Goal: Task Accomplishment & Management: Complete application form

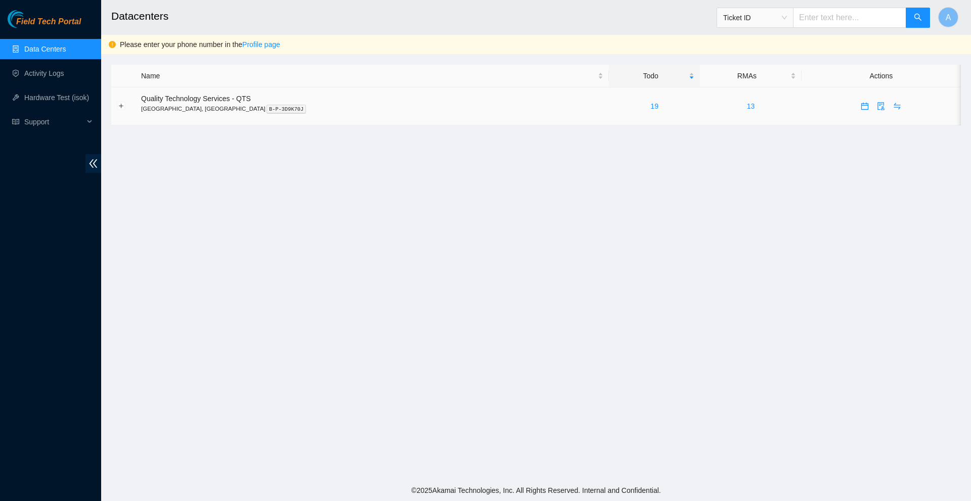
click at [802, 106] on td at bounding box center [881, 107] width 159 height 38
click at [861, 109] on icon "calendar" at bounding box center [865, 106] width 8 height 8
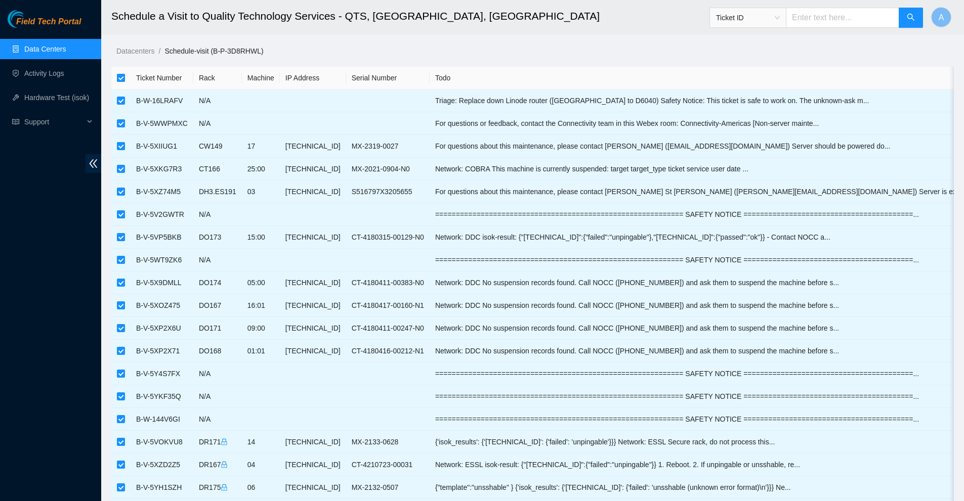
click at [120, 82] on label at bounding box center [121, 77] width 8 height 11
click at [120, 82] on input "checkbox" at bounding box center [121, 78] width 8 height 8
checkbox input "false"
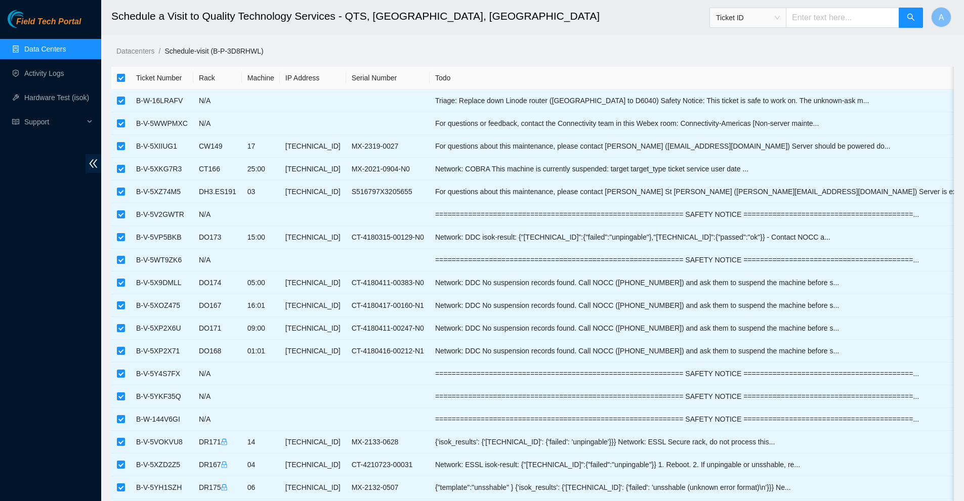
checkbox input "false"
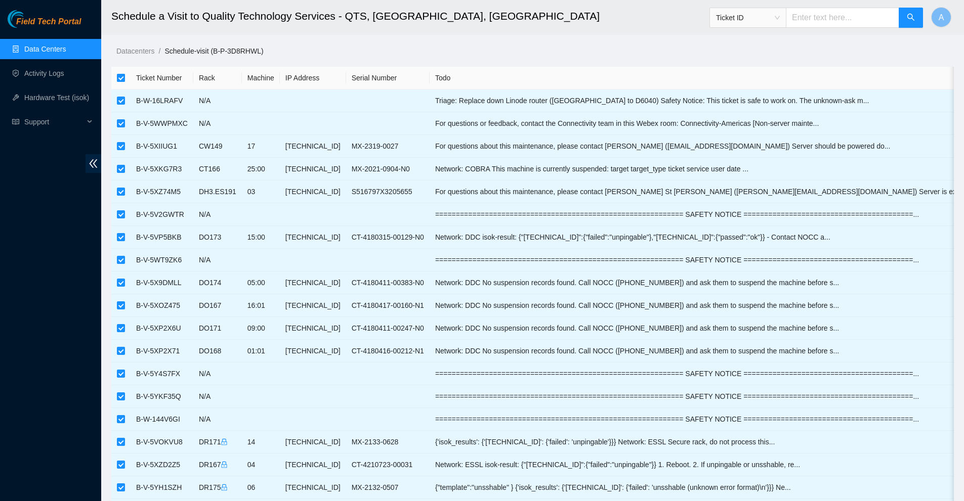
checkbox input "false"
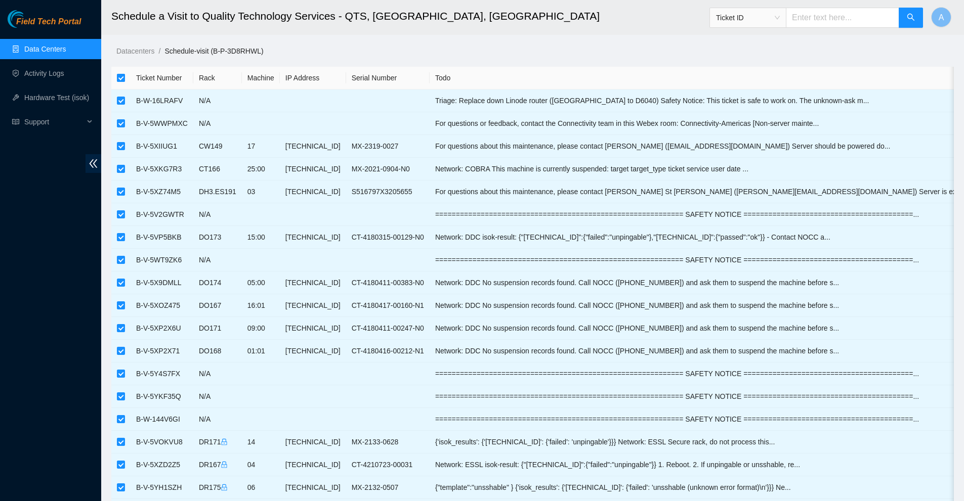
checkbox input "false"
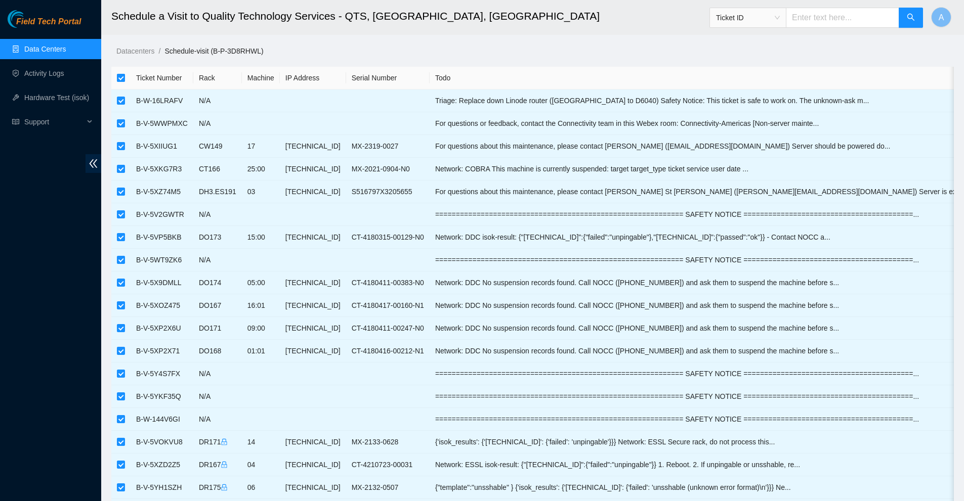
checkbox input "false"
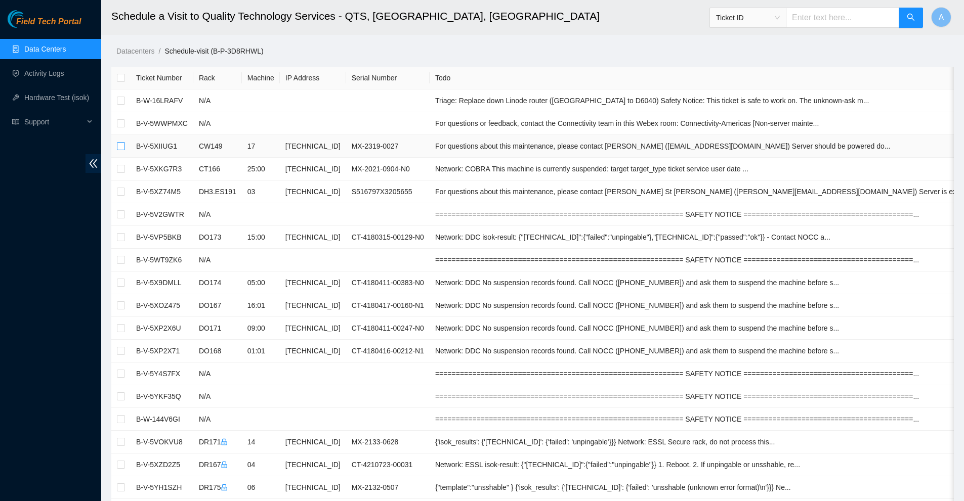
click at [122, 146] on input "checkbox" at bounding box center [121, 146] width 8 height 8
checkbox input "true"
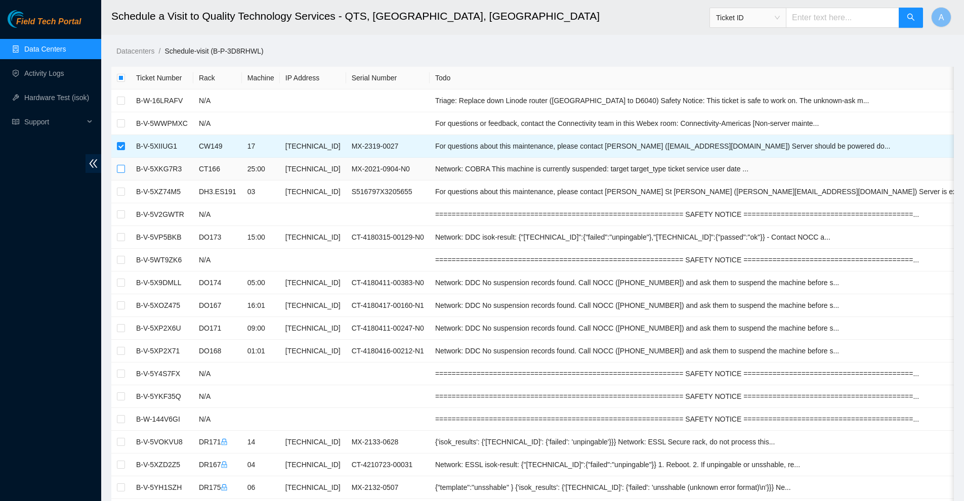
click at [122, 169] on input "checkbox" at bounding box center [121, 169] width 8 height 8
checkbox input "true"
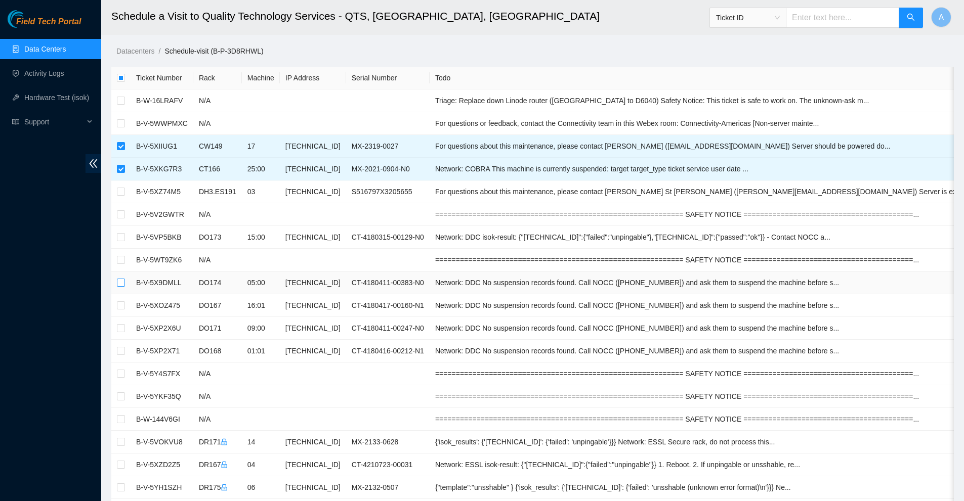
click at [118, 280] on input "checkbox" at bounding box center [121, 283] width 8 height 8
checkbox input "true"
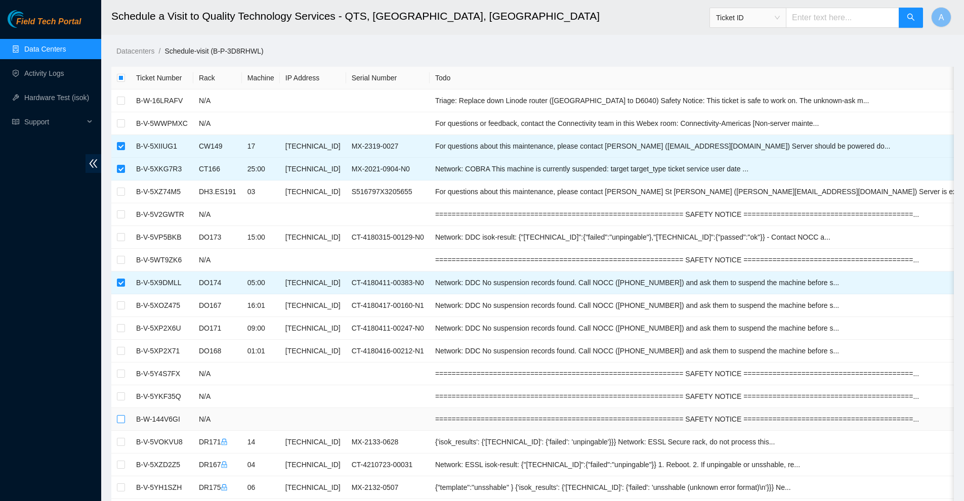
click at [122, 418] on input "checkbox" at bounding box center [121, 419] width 8 height 8
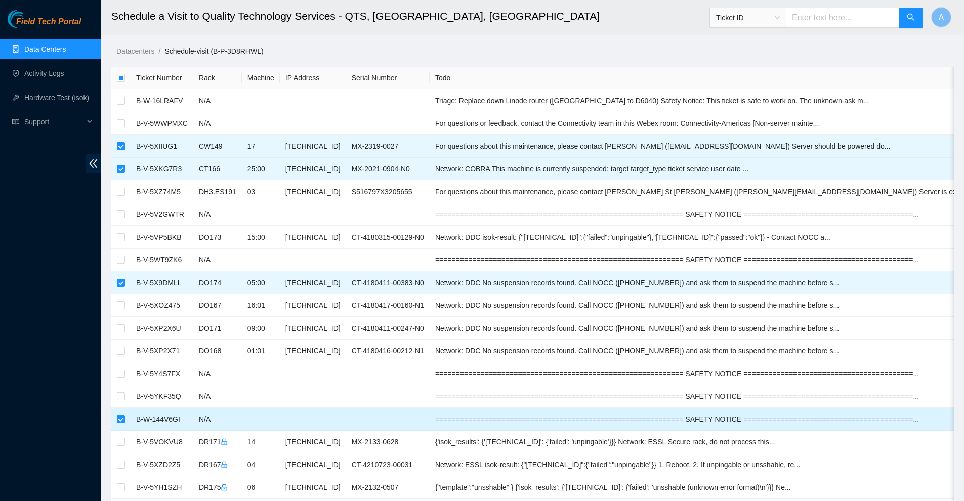
click at [127, 418] on td at bounding box center [120, 419] width 19 height 23
click at [121, 417] on input "checkbox" at bounding box center [121, 419] width 8 height 8
checkbox input "false"
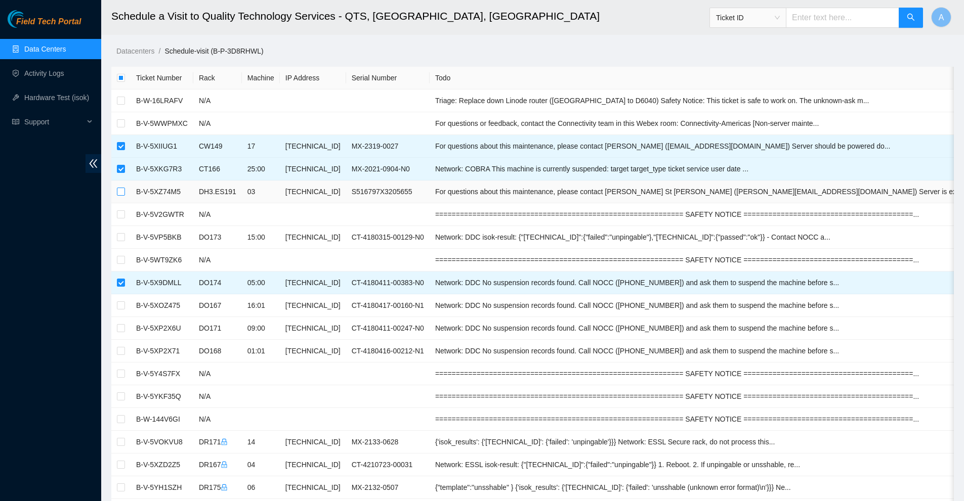
click at [124, 191] on input "checkbox" at bounding box center [121, 192] width 8 height 8
checkbox input "true"
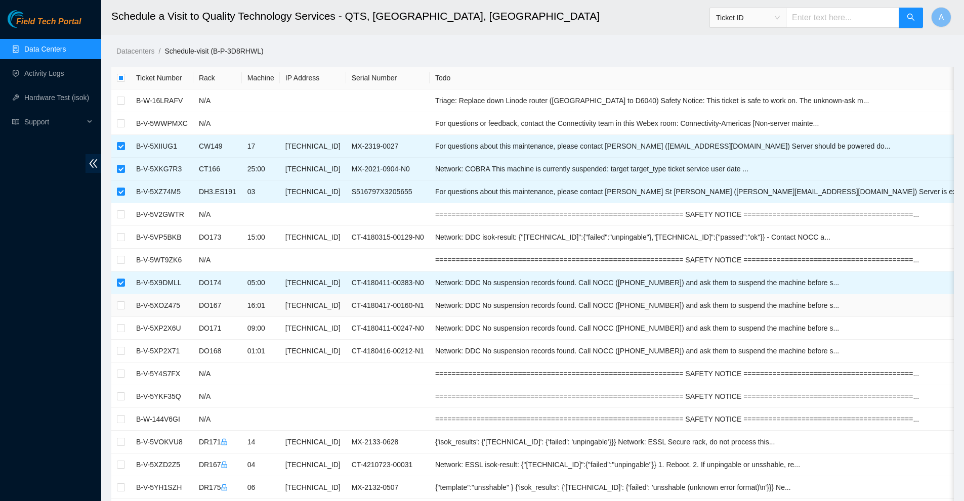
click at [116, 304] on td at bounding box center [120, 305] width 19 height 23
click at [118, 305] on input "checkbox" at bounding box center [121, 306] width 8 height 8
checkbox input "true"
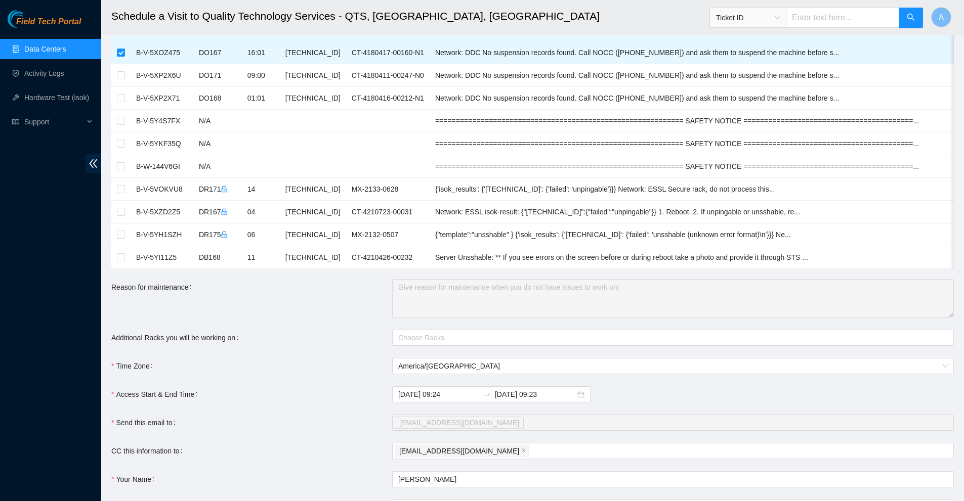
scroll to position [365, 0]
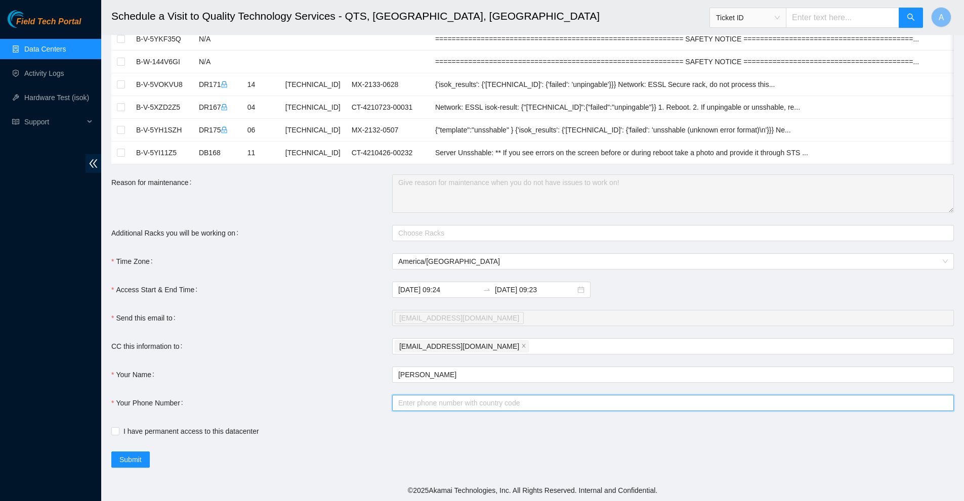
click at [470, 406] on input "Your Phone Number" at bounding box center [673, 403] width 562 height 16
type input "13126178022"
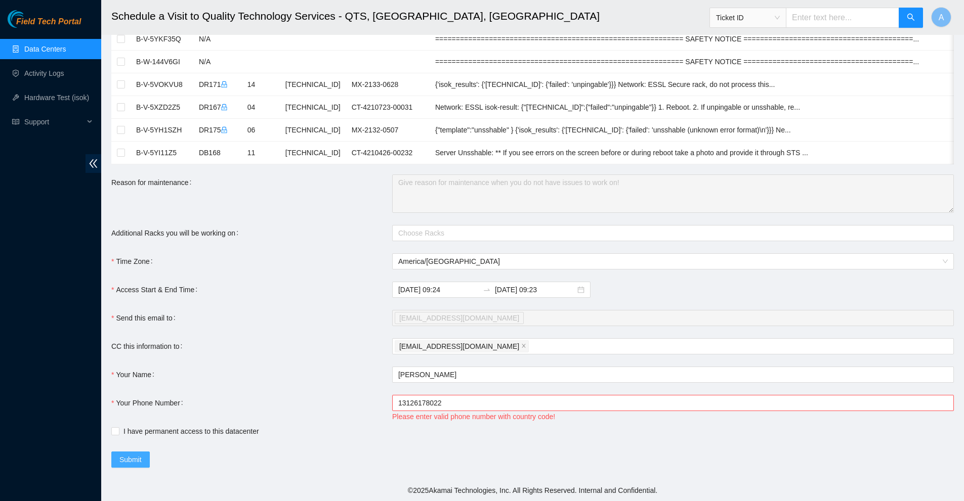
click at [134, 459] on span "Submit" at bounding box center [130, 459] width 22 height 11
click at [113, 433] on input "I have permanent access to this datacenter" at bounding box center [114, 430] width 7 height 7
checkbox input "true"
click at [134, 461] on span "Submit" at bounding box center [130, 459] width 22 height 11
click at [458, 415] on div "Please enter valid phone number with country code!" at bounding box center [673, 416] width 562 height 11
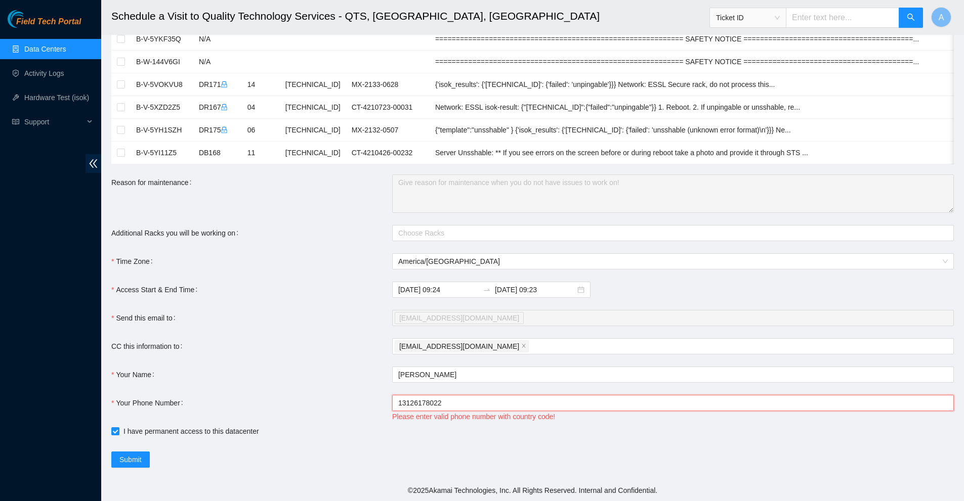
click at [459, 407] on input "13126178022" at bounding box center [673, 403] width 562 height 16
click at [457, 407] on input "13126178022" at bounding box center [673, 403] width 562 height 16
click at [404, 399] on input "13126178022" at bounding box center [673, 403] width 562 height 16
click at [400, 403] on input "13126178022" at bounding box center [673, 403] width 562 height 16
click at [143, 456] on button "Submit" at bounding box center [130, 460] width 38 height 16
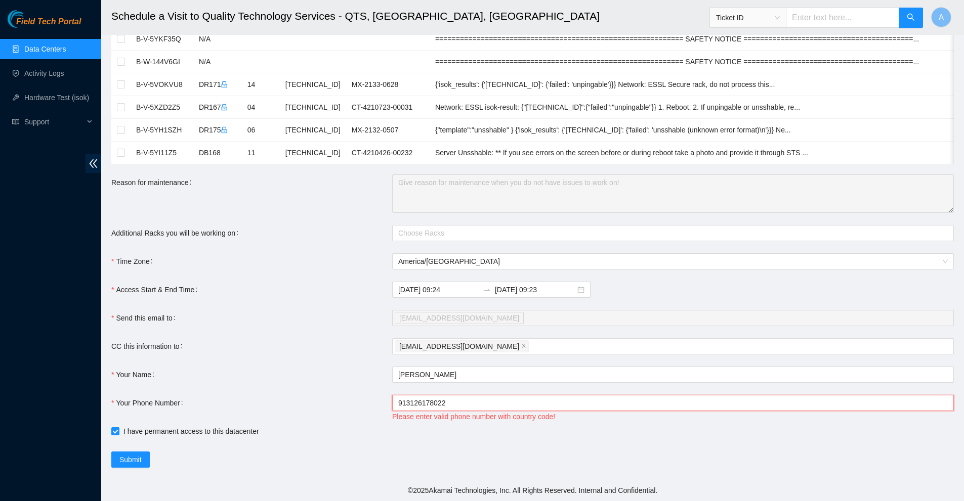
click at [480, 398] on input "913126178022" at bounding box center [673, 403] width 562 height 16
click at [401, 406] on input "913126178022" at bounding box center [673, 403] width 562 height 16
click at [458, 400] on input "913126178022" at bounding box center [673, 403] width 562 height 16
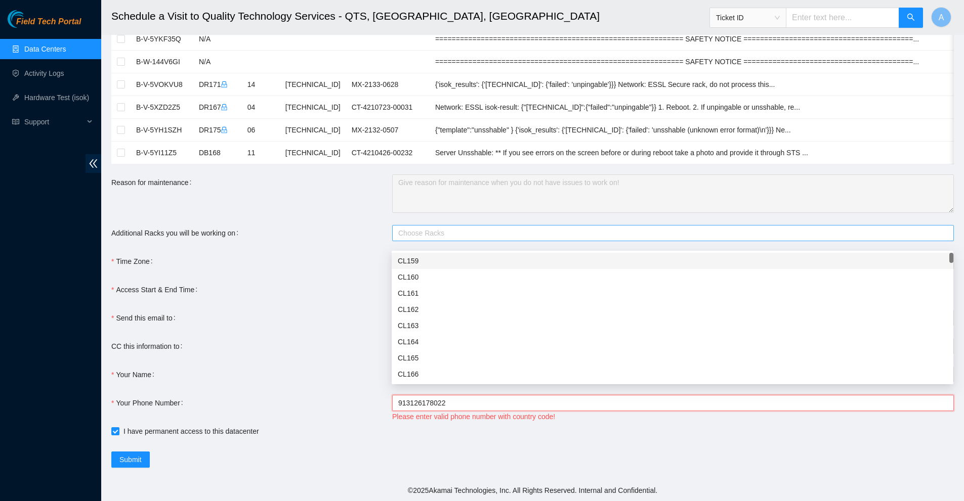
click at [438, 227] on div "Choose Racks" at bounding box center [673, 233] width 562 height 16
click at [439, 229] on div at bounding box center [668, 233] width 546 height 12
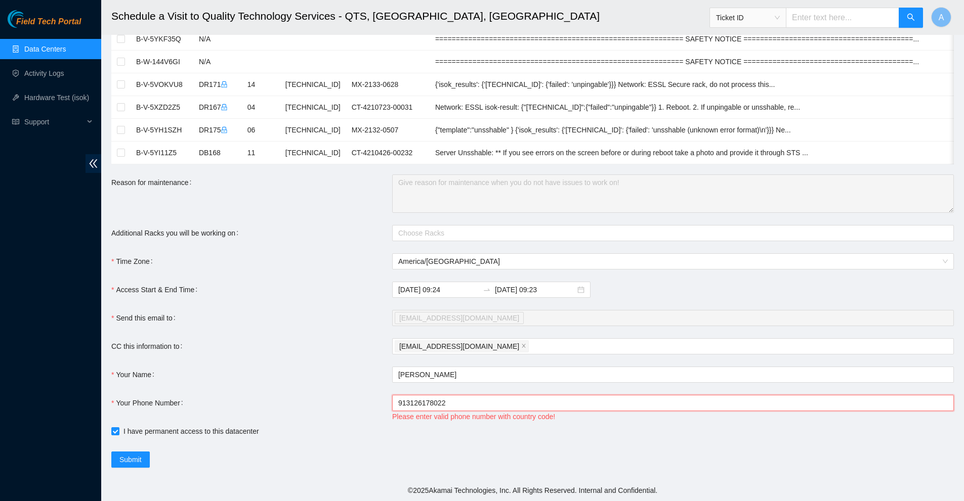
drag, startPoint x: 400, startPoint y: 402, endPoint x: 394, endPoint y: 402, distance: 6.6
click at [394, 402] on input "913126178022" at bounding box center [673, 403] width 562 height 16
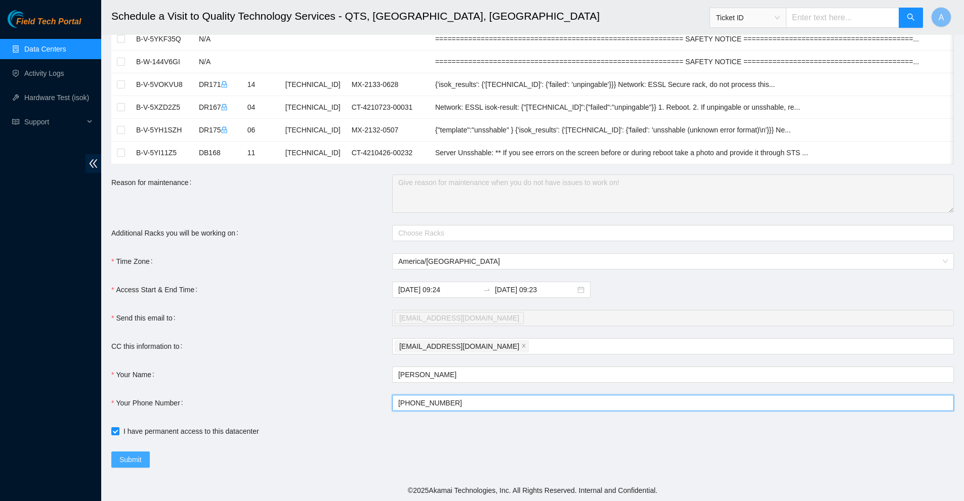
type input "+13126178022"
click at [136, 456] on span "Submit" at bounding box center [130, 459] width 22 height 11
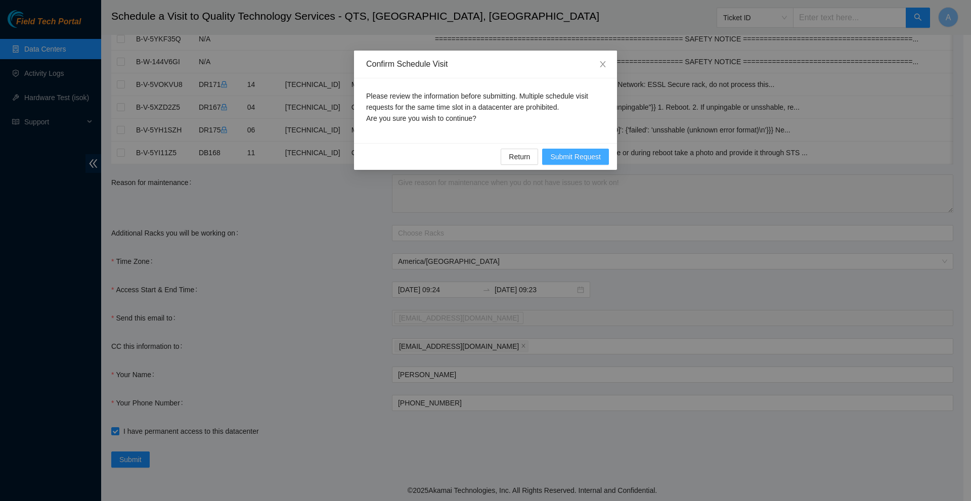
click at [566, 150] on button "Submit Request" at bounding box center [575, 157] width 67 height 16
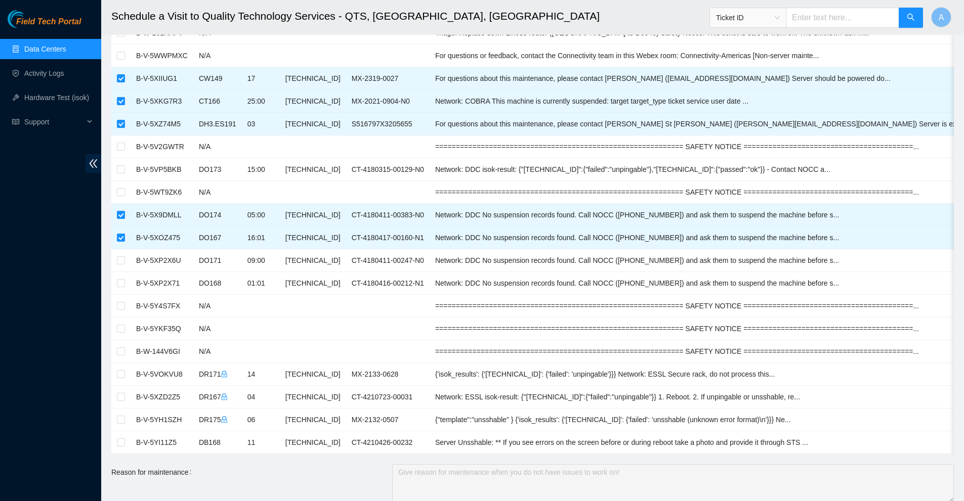
scroll to position [40, 0]
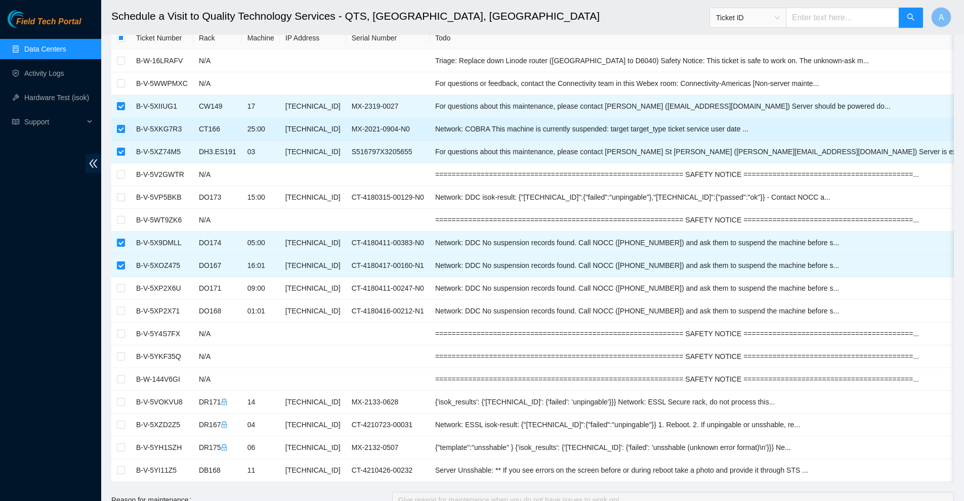
click at [118, 130] on input "checkbox" at bounding box center [121, 129] width 8 height 8
checkbox input "false"
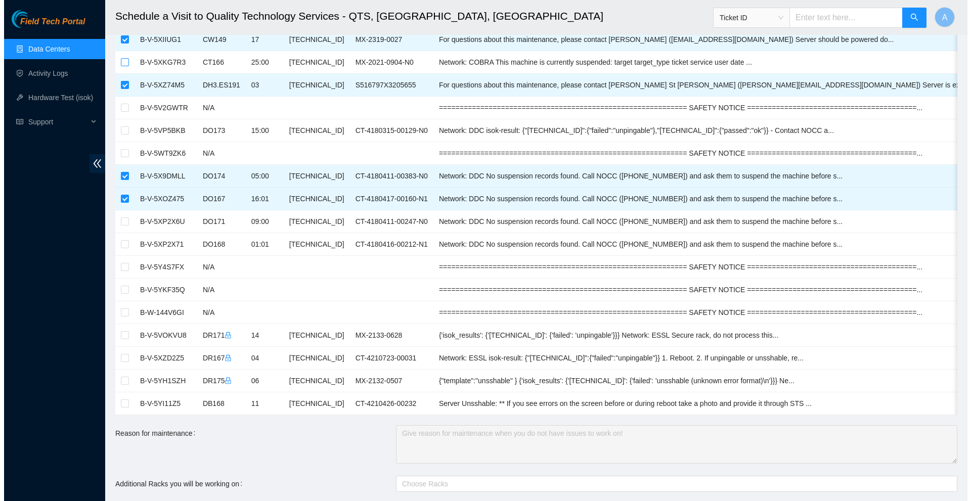
scroll to position [365, 0]
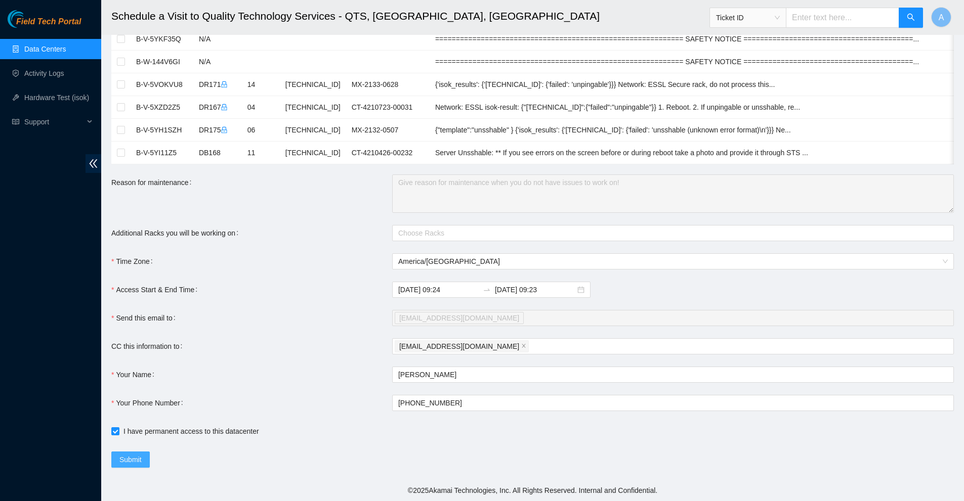
click at [135, 454] on button "Submit" at bounding box center [130, 460] width 38 height 16
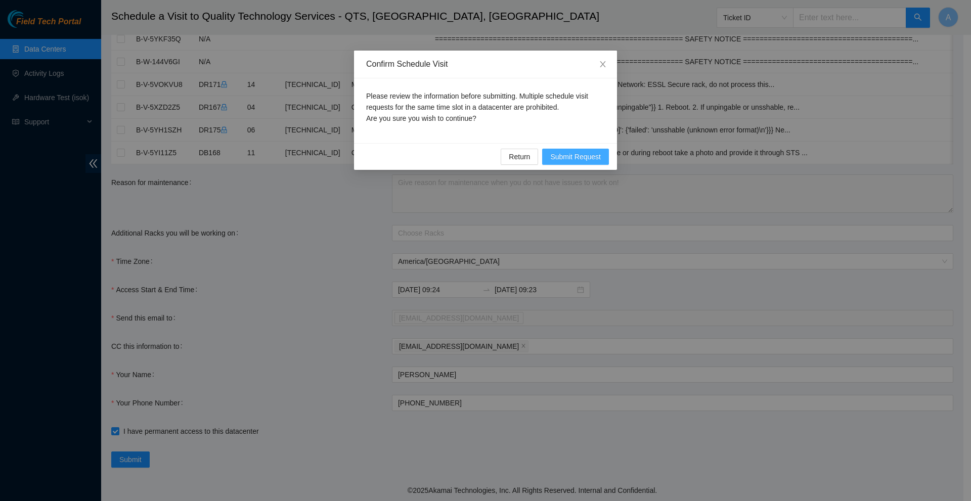
click at [566, 160] on span "Submit Request" at bounding box center [575, 156] width 51 height 11
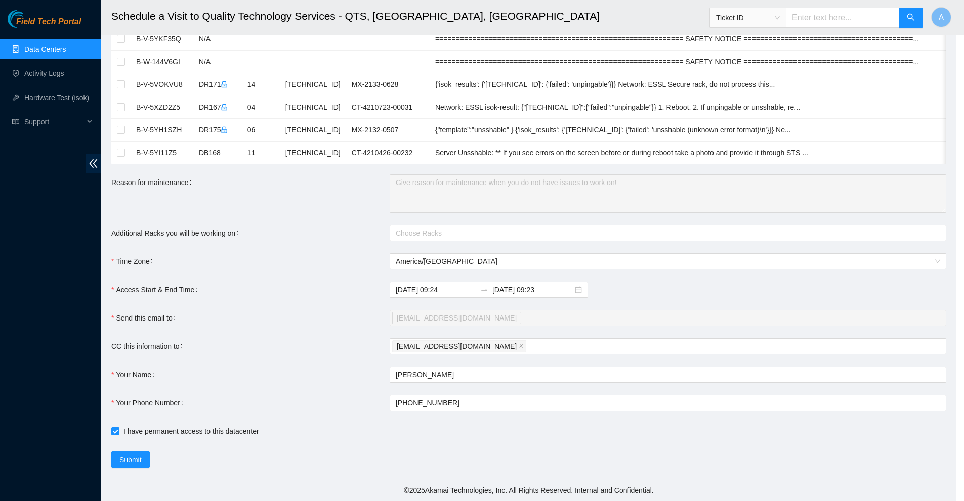
type input "2025-10-14 09:27"
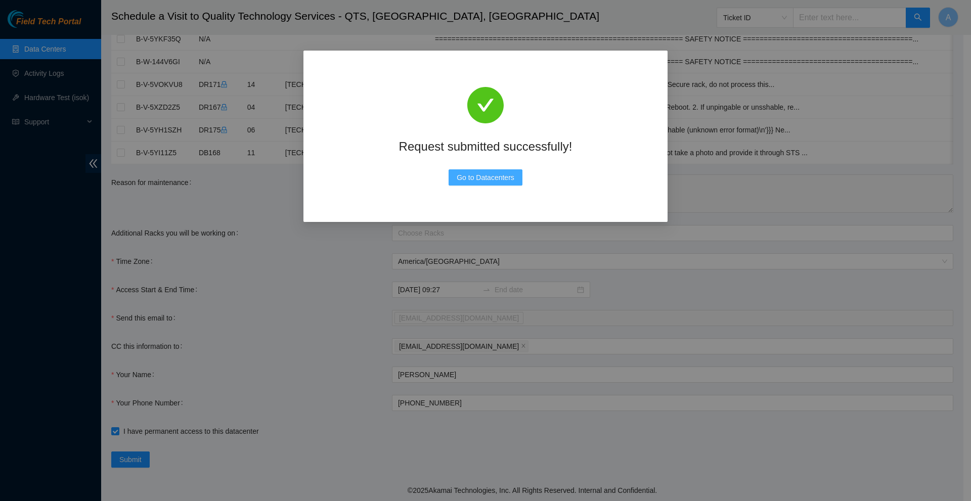
click at [460, 183] on span "Go to Datacenters" at bounding box center [486, 177] width 58 height 11
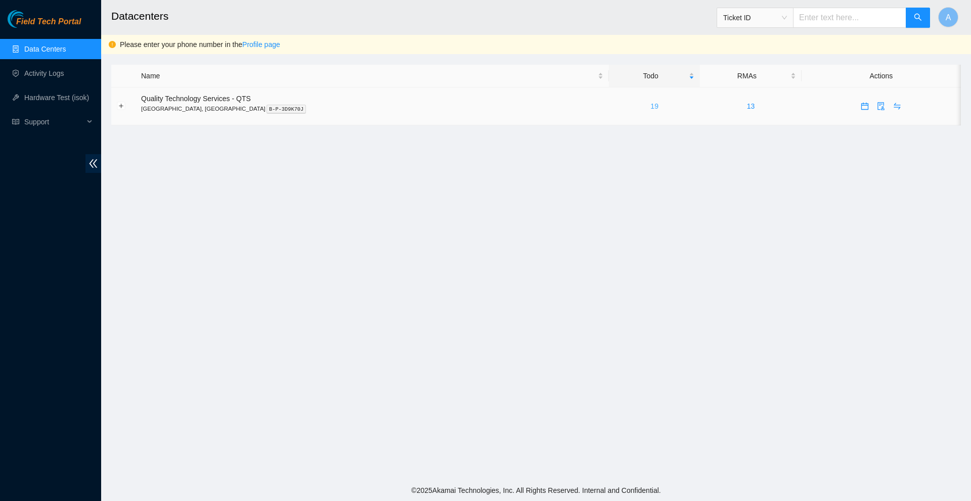
click at [651, 102] on link "19" at bounding box center [655, 106] width 8 height 8
